Goal: Find specific page/section: Find specific page/section

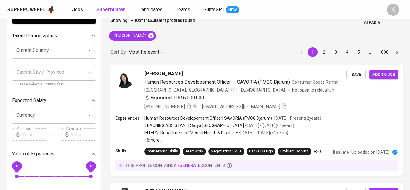
scroll to position [34, 0]
click at [154, 32] on icon at bounding box center [151, 35] width 7 height 7
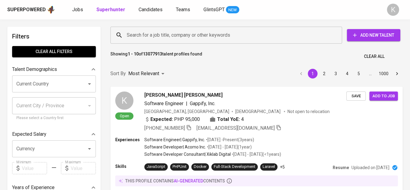
click at [159, 36] on input "Search for a job title, company or other keywords" at bounding box center [227, 35] width 205 height 12
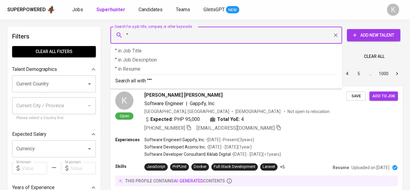
paste input "Raw Botanical Nusantara"
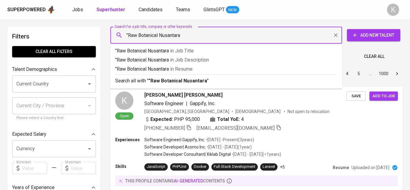
type input ""Raw Botanical Nusantara""
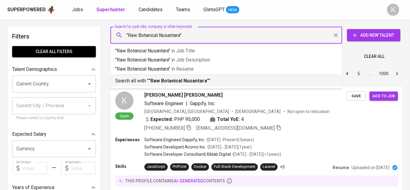
click at [192, 81] on b ""Raw Botanical Nusantara"" at bounding box center [179, 81] width 60 height 6
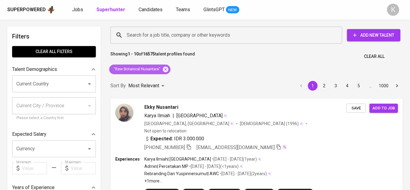
click at [163, 67] on icon at bounding box center [165, 69] width 7 height 7
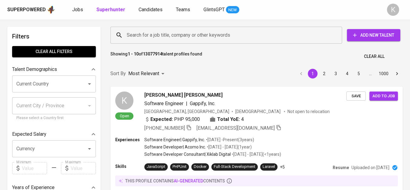
click at [150, 40] on input "Search for a job title, company or other keywords" at bounding box center [227, 35] width 205 height 12
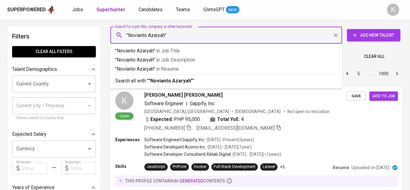
type input ""Novianto Azaryah""
click at [227, 34] on input ""Novianto Azaryah"" at bounding box center [227, 35] width 205 height 12
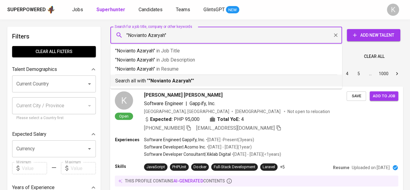
drag, startPoint x: 189, startPoint y: 80, endPoint x: 253, endPoint y: 189, distance: 126.8
click at [189, 80] on b ""Novianto Azaryah"" at bounding box center [171, 81] width 44 height 6
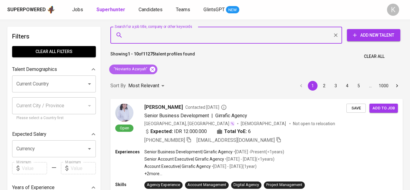
click at [152, 68] on icon at bounding box center [152, 68] width 5 height 5
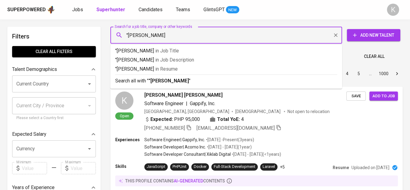
type input ""[PERSON_NAME]""
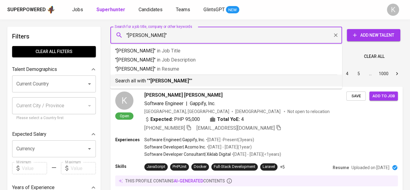
click at [186, 82] on b ""[PERSON_NAME]"" at bounding box center [170, 81] width 42 height 6
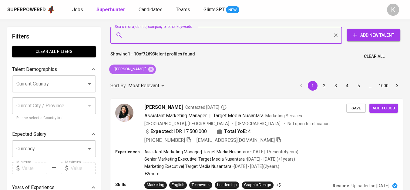
click at [149, 69] on span ""[PERSON_NAME]"" at bounding box center [129, 69] width 40 height 6
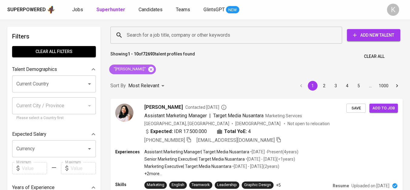
click at [154, 69] on icon at bounding box center [151, 69] width 7 height 7
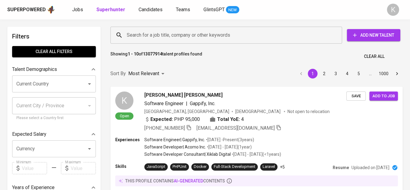
click at [154, 39] on input "Search for a job title, company or other keywords" at bounding box center [227, 35] width 205 height 12
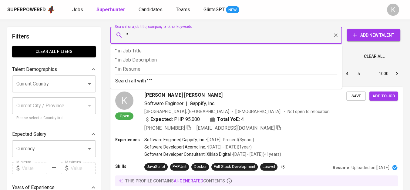
paste input "[PERSON_NAME][GEOGRAPHIC_DATA] Jl. Jend. [STREET_ADDRESS]"
type input ""[PERSON_NAME][GEOGRAPHIC_DATA] Jl. Jend. [STREET_ADDRESS]"
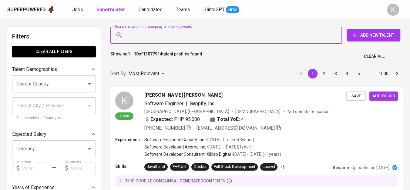
paste input "[PERSON_NAME]"
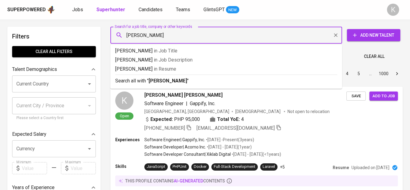
type input "[PERSON_NAME]""
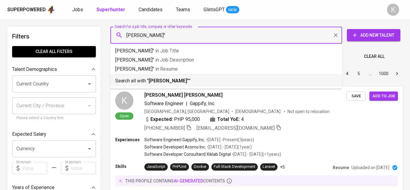
click at [201, 78] on p "Search all with " [PERSON_NAME]" "" at bounding box center [226, 80] width 222 height 7
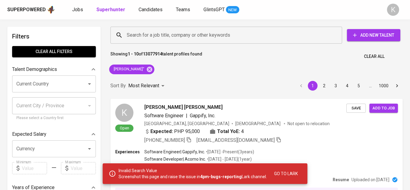
click at [147, 68] on icon at bounding box center [149, 68] width 5 height 5
